Goal: Transaction & Acquisition: Purchase product/service

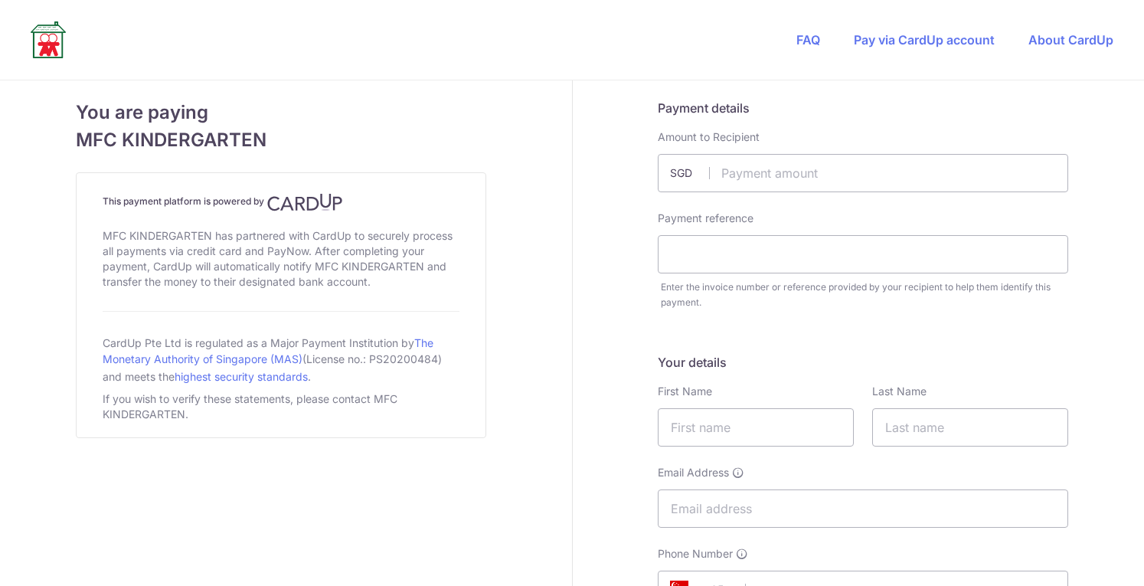
type input "2061.19"
click at [748, 269] on input "text" at bounding box center [863, 254] width 410 height 38
type input "[PERSON_NAME]"
click at [736, 414] on input "text" at bounding box center [756, 427] width 196 height 38
type input "[PERSON_NAME]"
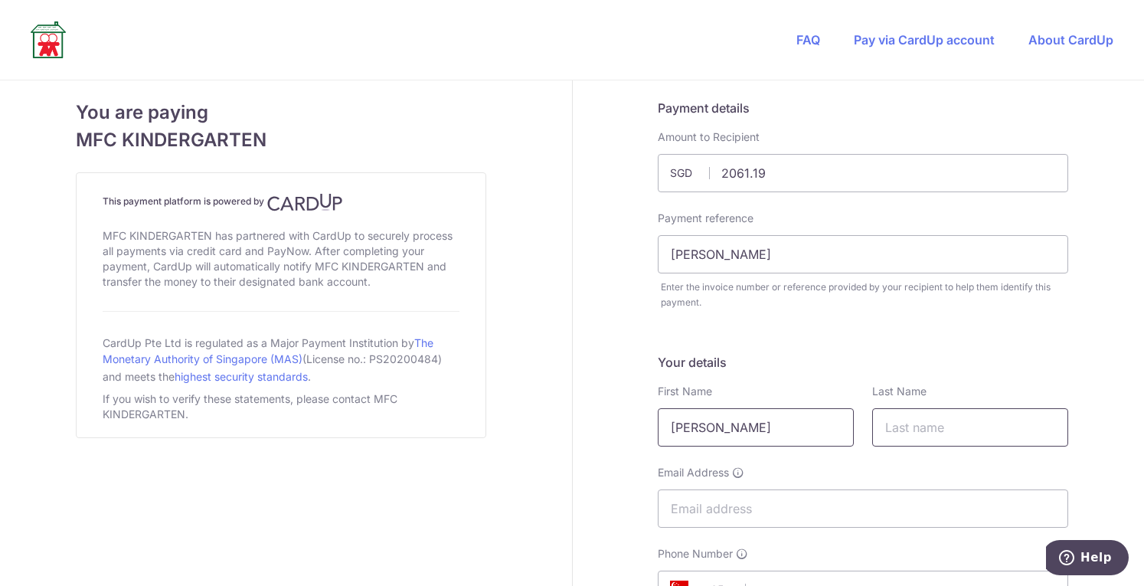
type input "Jani"
type input "[EMAIL_ADDRESS][DOMAIN_NAME]"
type input "81896755"
type input "298189"
type input "[STREET_ADDRESS]"
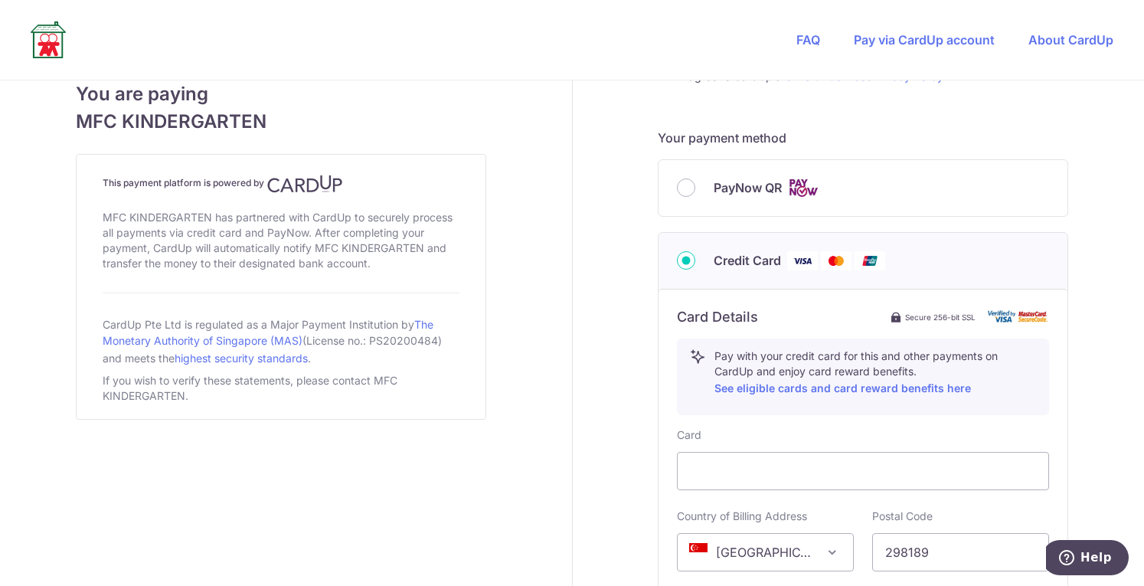
scroll to position [610, 0]
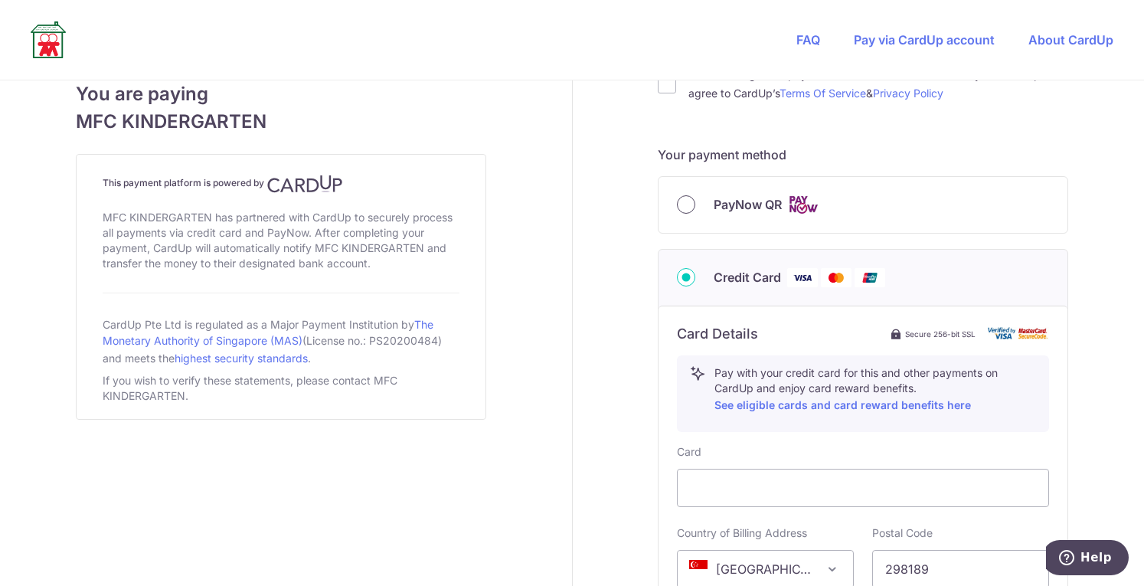
click at [683, 205] on input "PayNow QR" at bounding box center [686, 204] width 18 height 18
radio input "true"
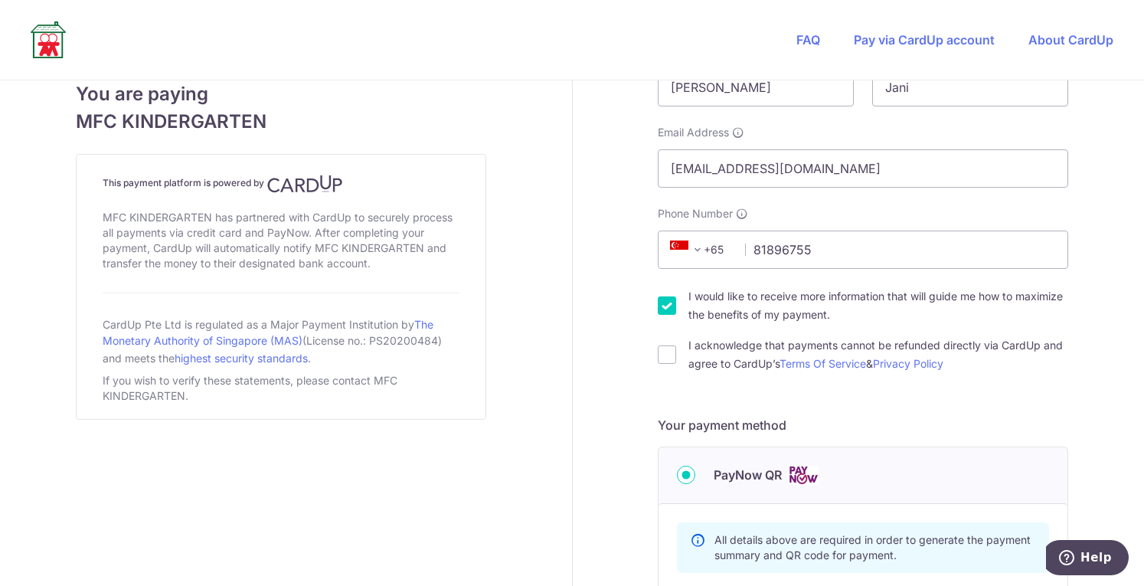
scroll to position [353, 0]
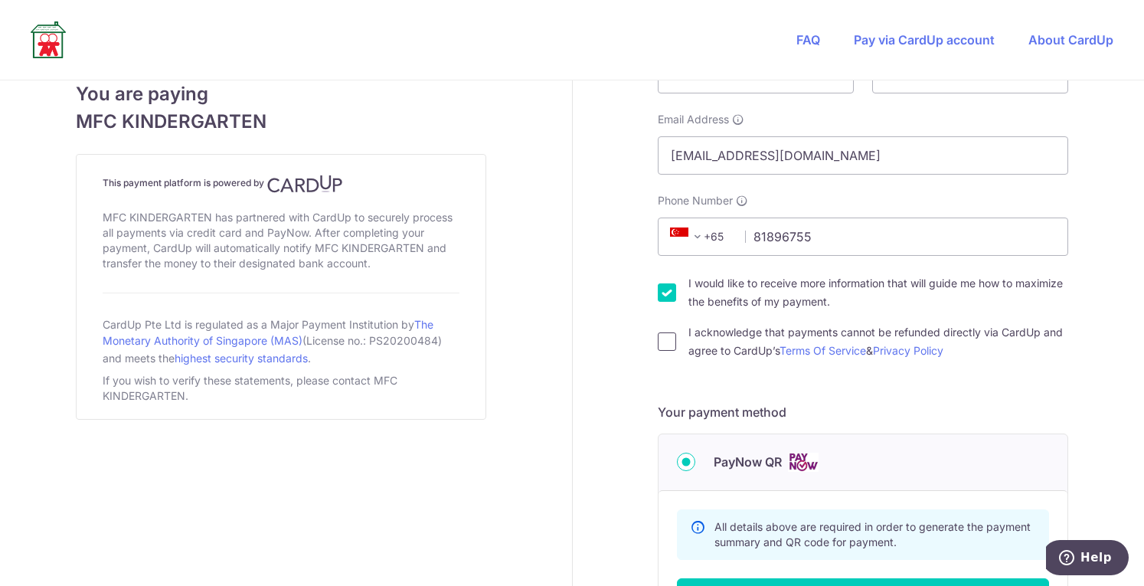
click at [665, 342] on input "I acknowledge that payments cannot be refunded directly via CardUp and agree to…" at bounding box center [667, 341] width 18 height 18
checkbox input "true"
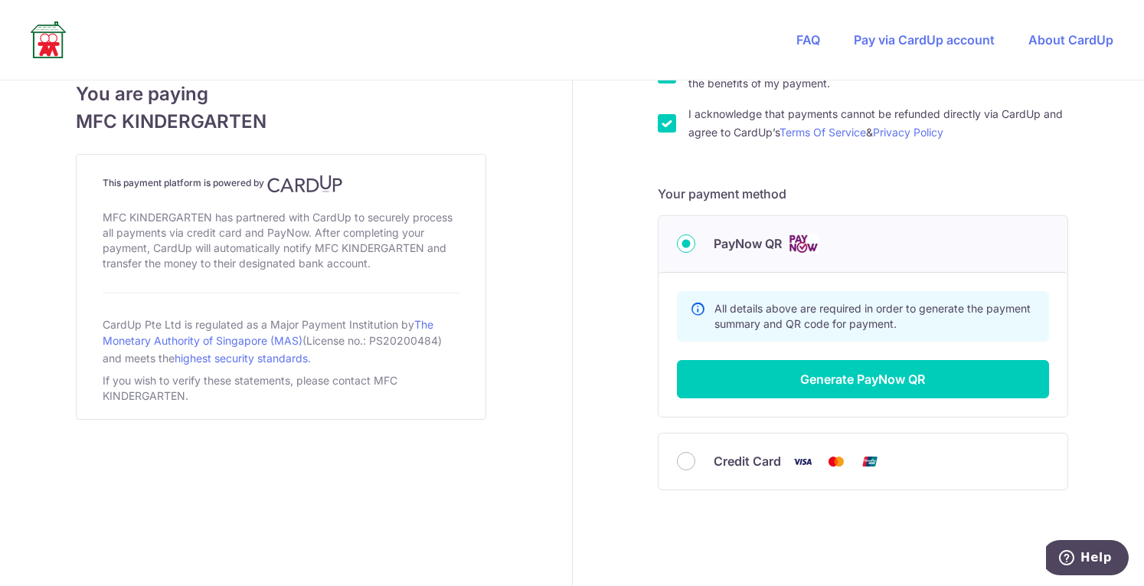
scroll to position [573, 0]
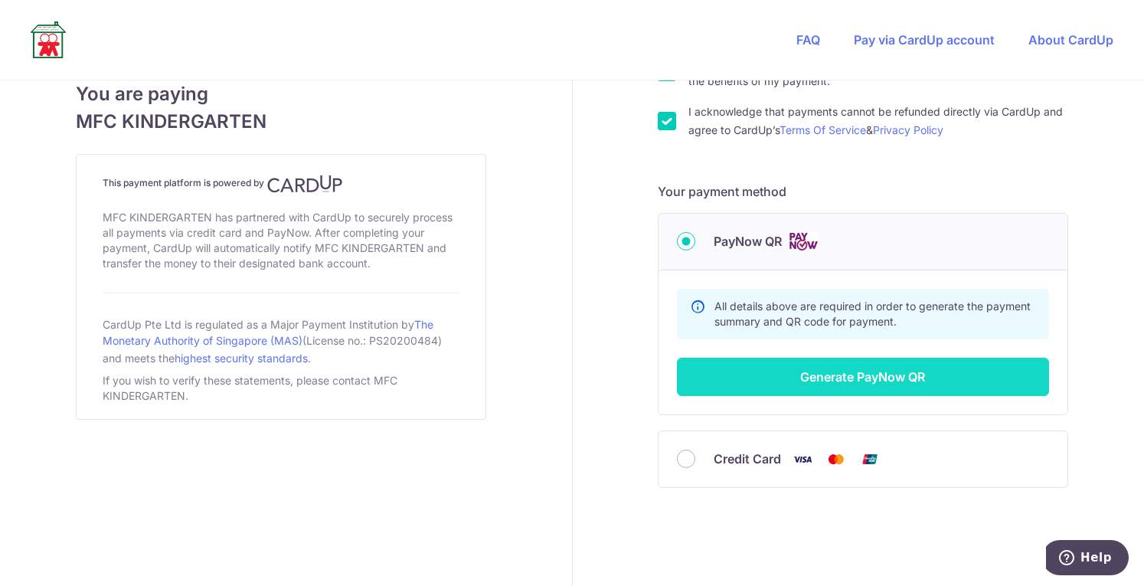
click at [826, 374] on button "Generate PayNow QR" at bounding box center [863, 376] width 372 height 38
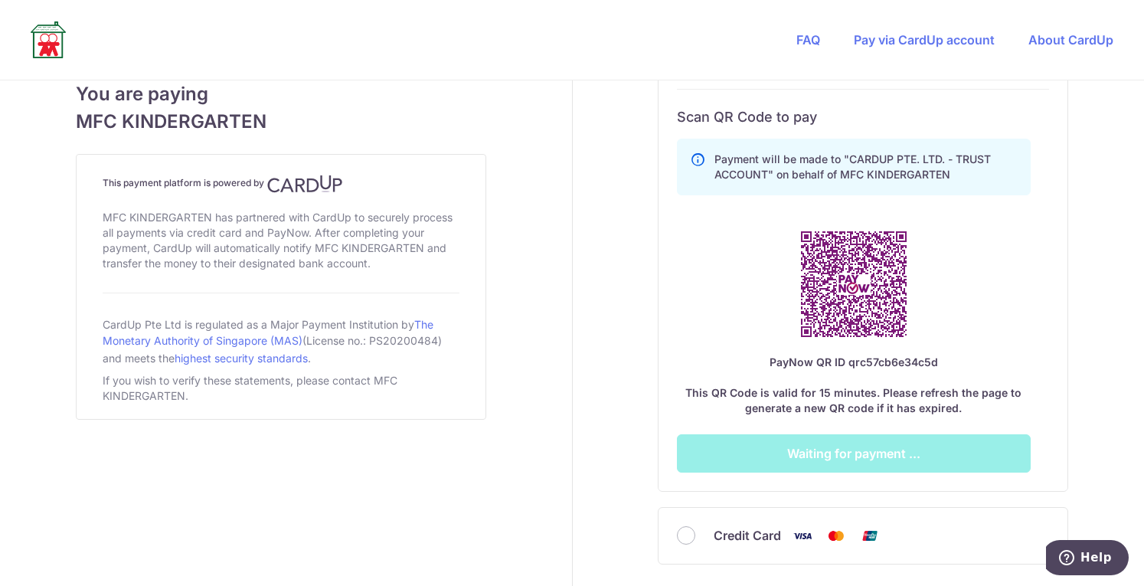
scroll to position [842, 0]
